Goal: Information Seeking & Learning: Find specific fact

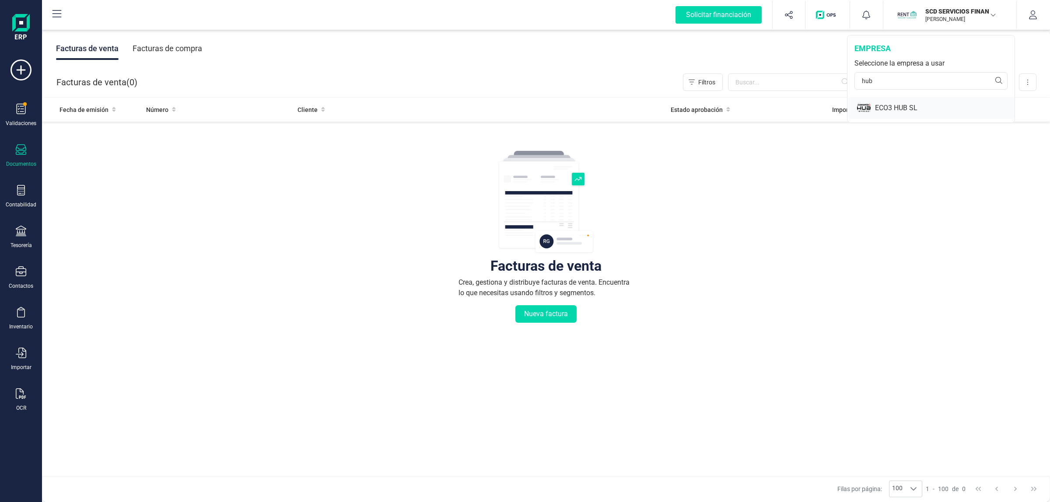
type input "hub"
click at [909, 104] on div "ECO3 HUB SL" at bounding box center [945, 108] width 140 height 10
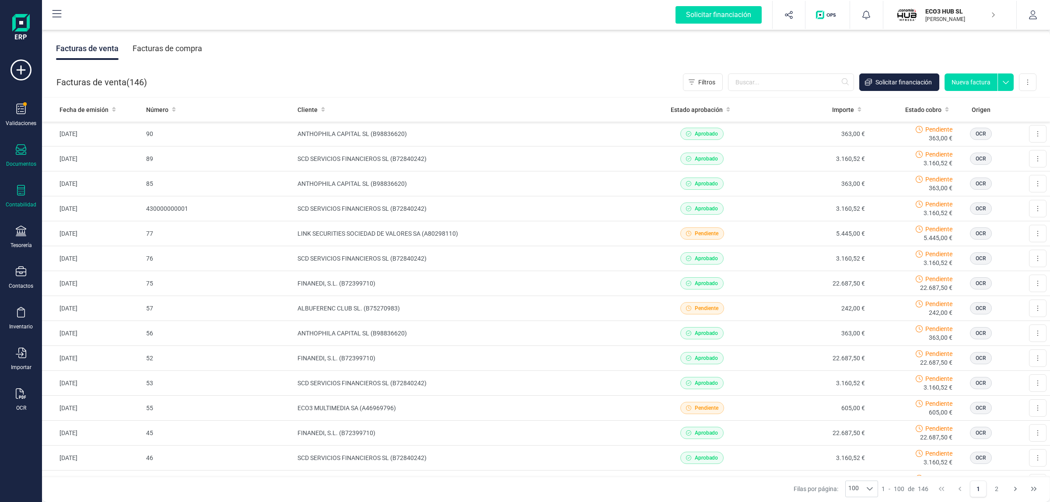
click at [15, 190] on div "Contabilidad" at bounding box center [20, 196] width 35 height 23
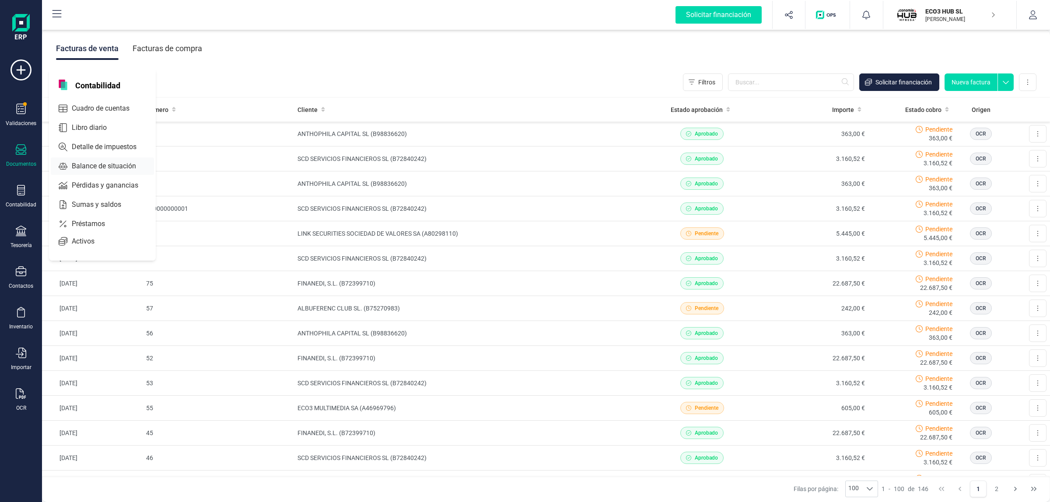
click at [85, 162] on span "Balance de situación" at bounding box center [110, 166] width 84 height 10
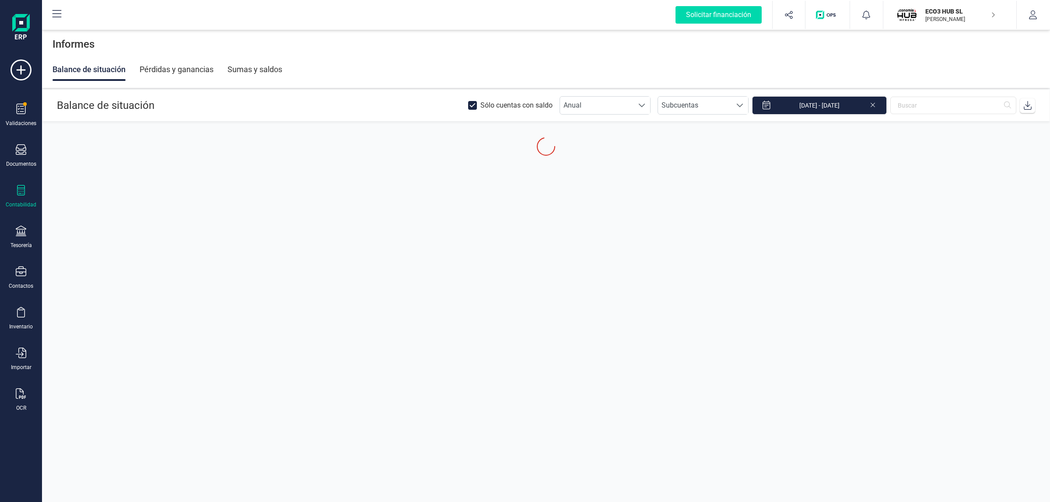
click at [27, 189] on div "Contabilidad" at bounding box center [20, 196] width 35 height 23
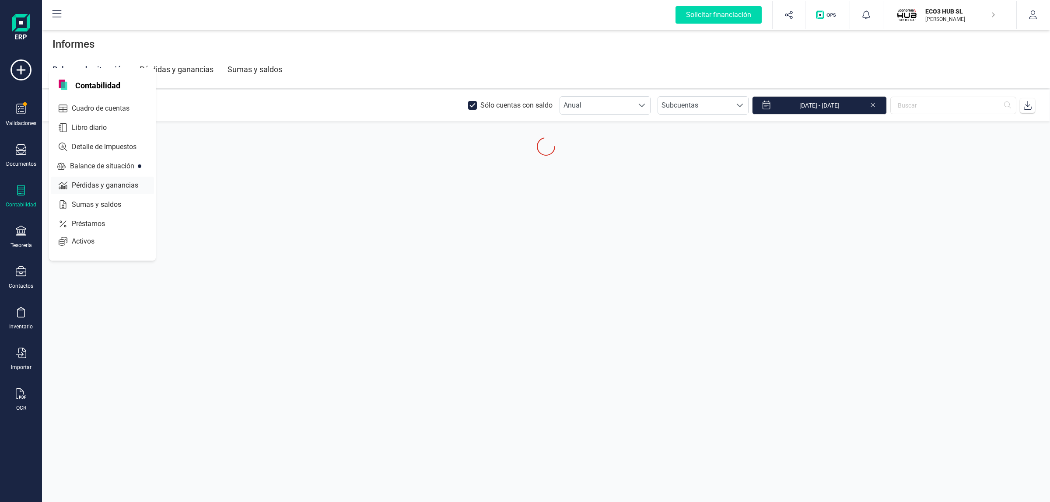
click at [87, 144] on span "Detalle de impuestos" at bounding box center [110, 147] width 84 height 10
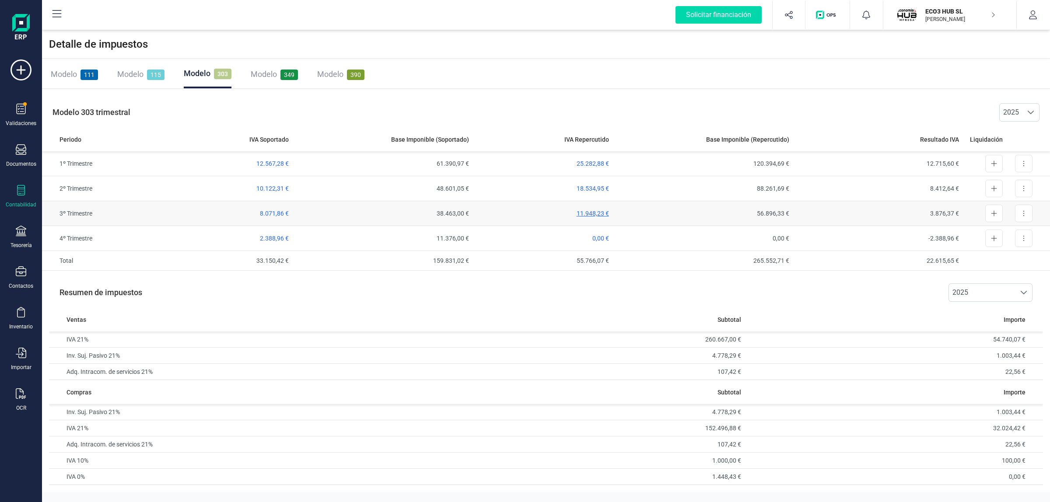
click at [578, 213] on span "11.948,23 €" at bounding box center [592, 213] width 32 height 7
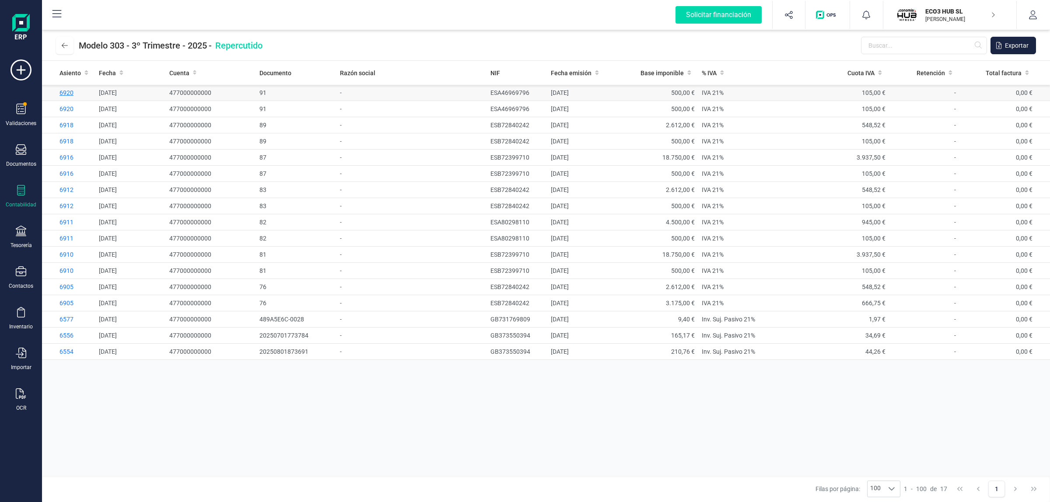
click at [62, 91] on span "6920" at bounding box center [66, 92] width 14 height 7
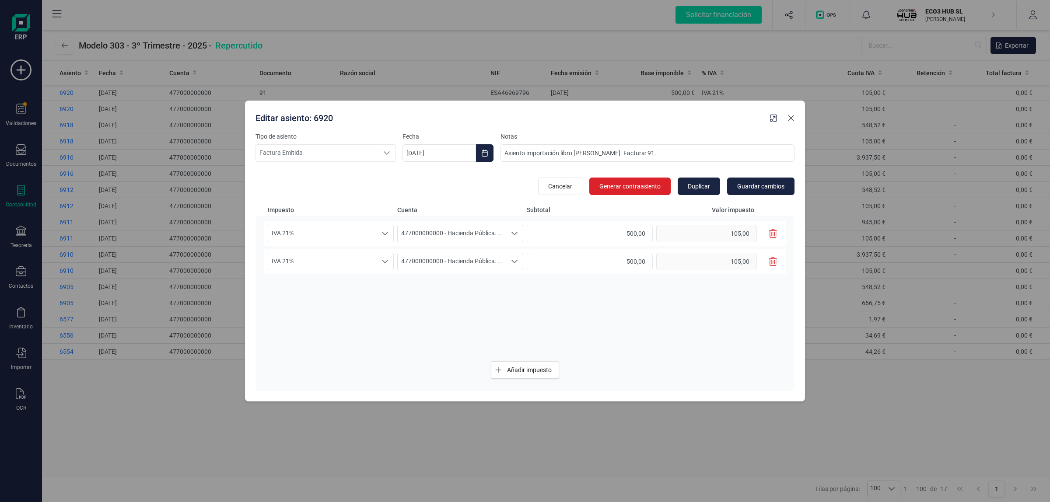
click at [792, 116] on icon "Close" at bounding box center [790, 118] width 7 height 7
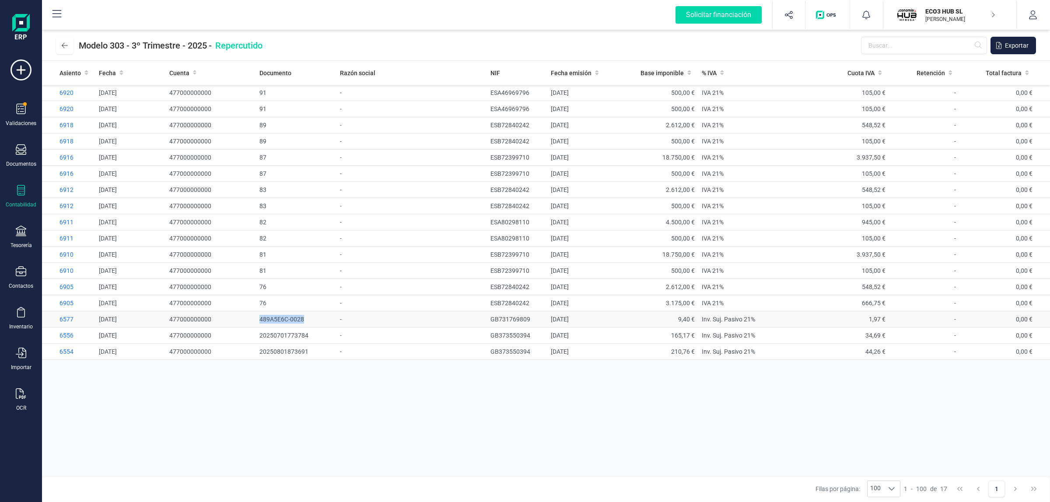
copy span "489A5E6C-0028"
drag, startPoint x: 268, startPoint y: 322, endPoint x: 339, endPoint y: 450, distance: 146.5
click at [305, 320] on td "489A5E6C-0028" at bounding box center [296, 319] width 80 height 16
click at [68, 93] on span "6920" at bounding box center [66, 92] width 14 height 7
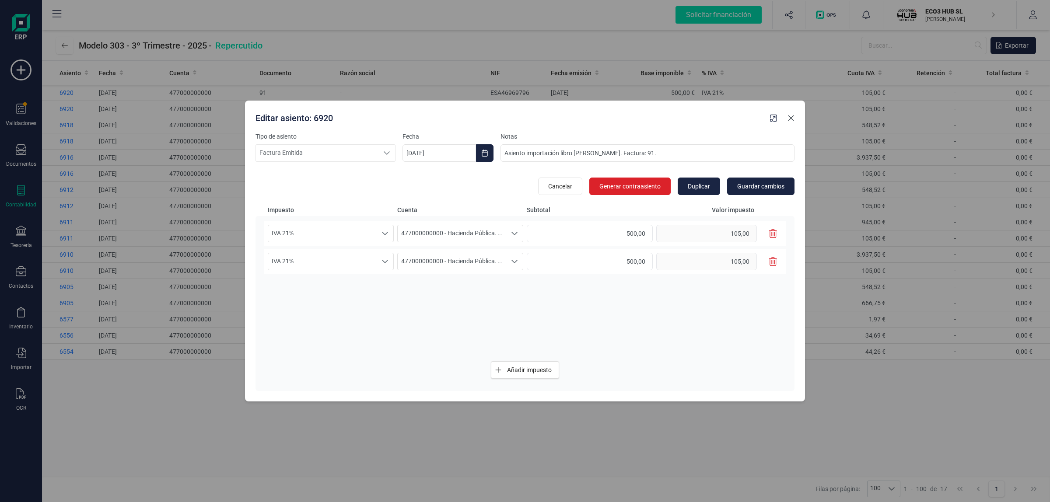
drag, startPoint x: 795, startPoint y: 118, endPoint x: 733, endPoint y: 112, distance: 62.4
click at [795, 118] on button "Close" at bounding box center [791, 118] width 14 height 14
